Goal: Task Accomplishment & Management: Use online tool/utility

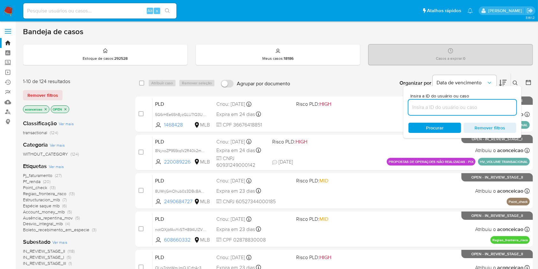
click at [458, 103] on input at bounding box center [463, 107] width 108 height 8
paste input "s8koeN15pGhdyNkt1N8DYoFg"
type input "s8koeN15pGhdyNkt1N8DYoFg"
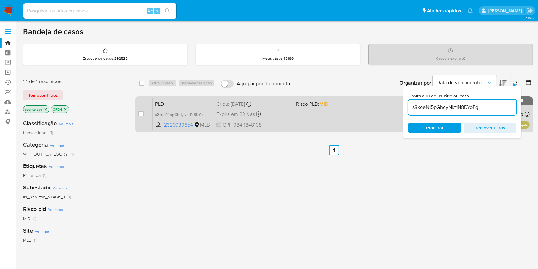
click at [329, 122] on div "PLD s8koeN15pGhdyNkt1N8DYoFg 2329930654 MLB Risco PLD: MID Criou: [DATE] Criou:…" at bounding box center [342, 114] width 378 height 32
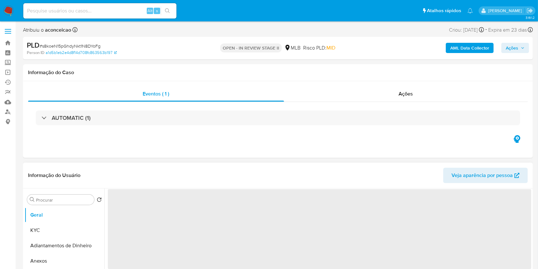
select select "10"
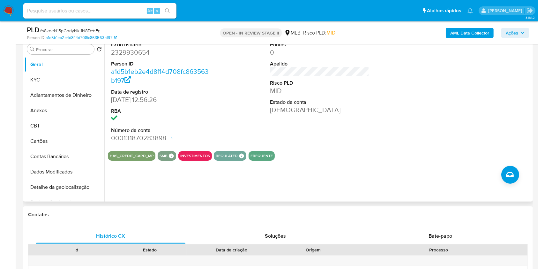
scroll to position [85, 0]
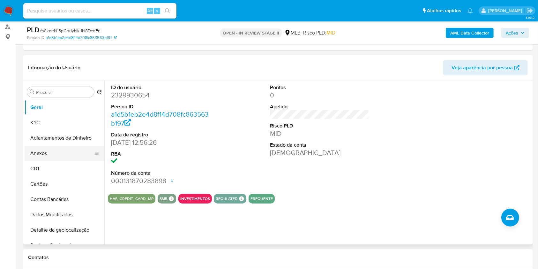
click at [64, 149] on button "Anexos" at bounding box center [62, 153] width 75 height 15
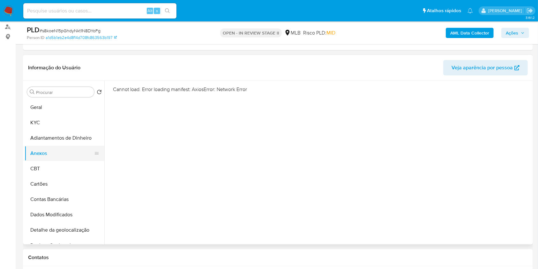
click at [58, 151] on button "Anexos" at bounding box center [62, 153] width 75 height 15
